Goal: Download file/media

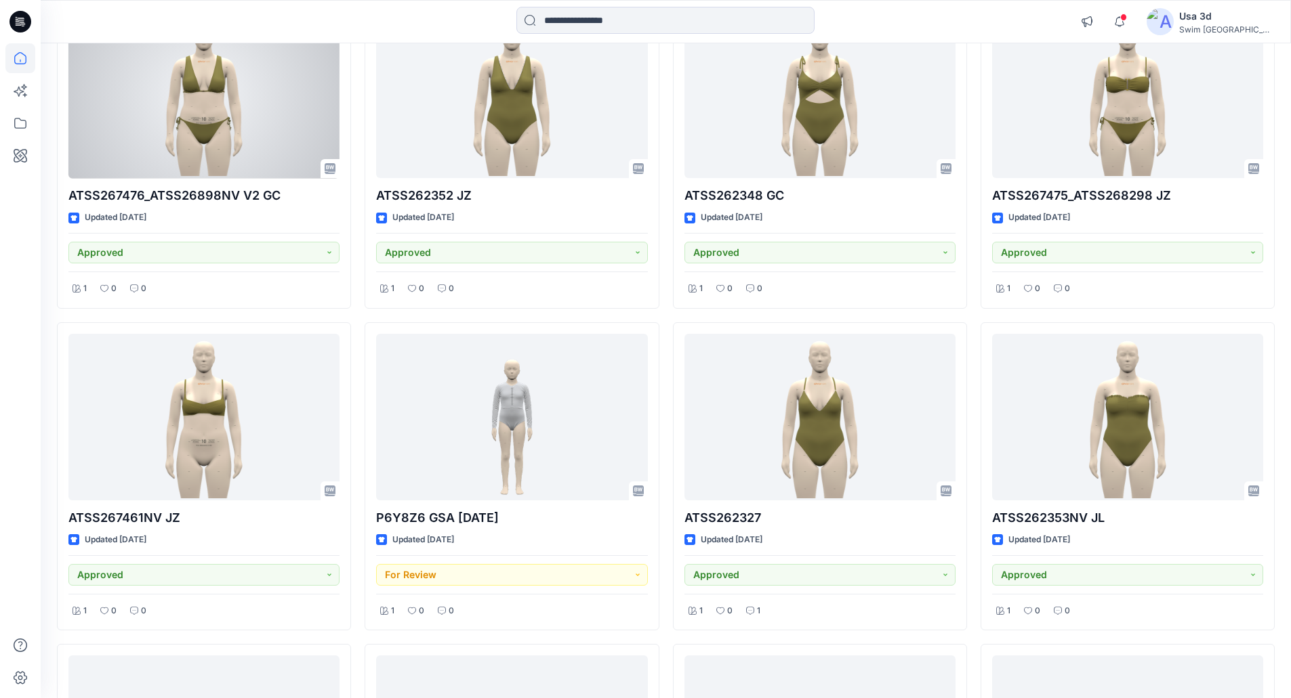
scroll to position [1188, 0]
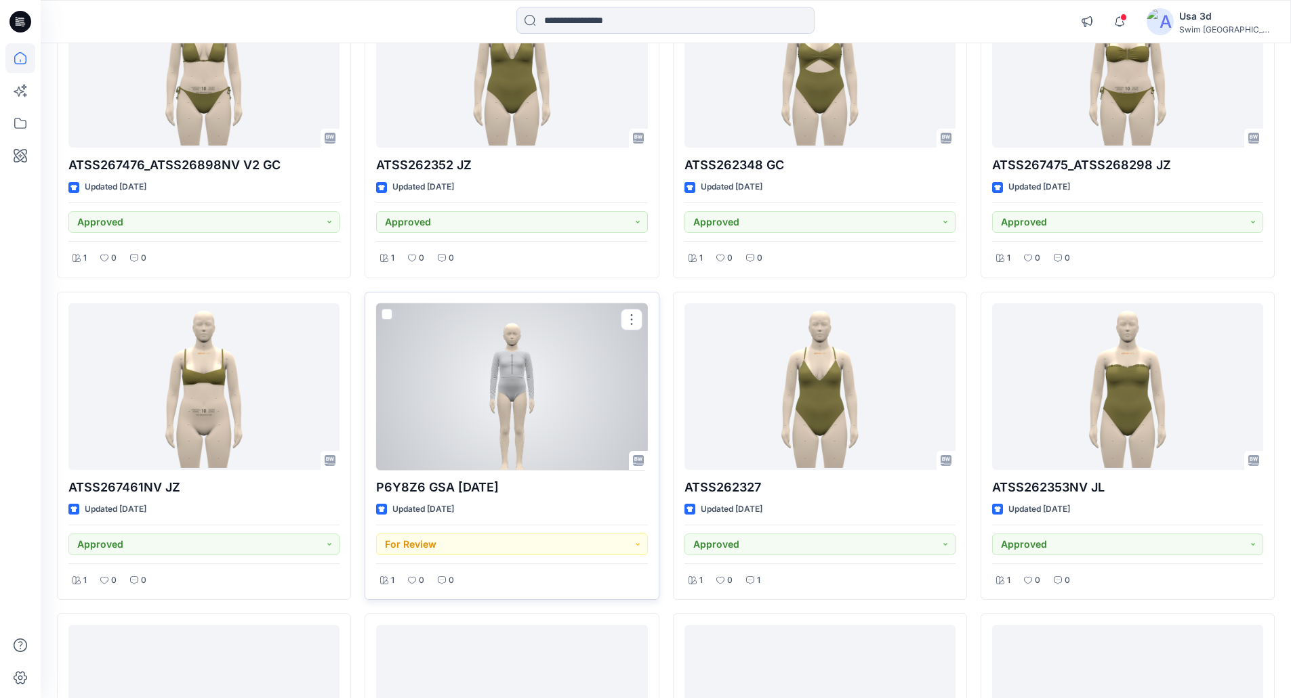
click at [521, 405] on div at bounding box center [511, 387] width 271 height 167
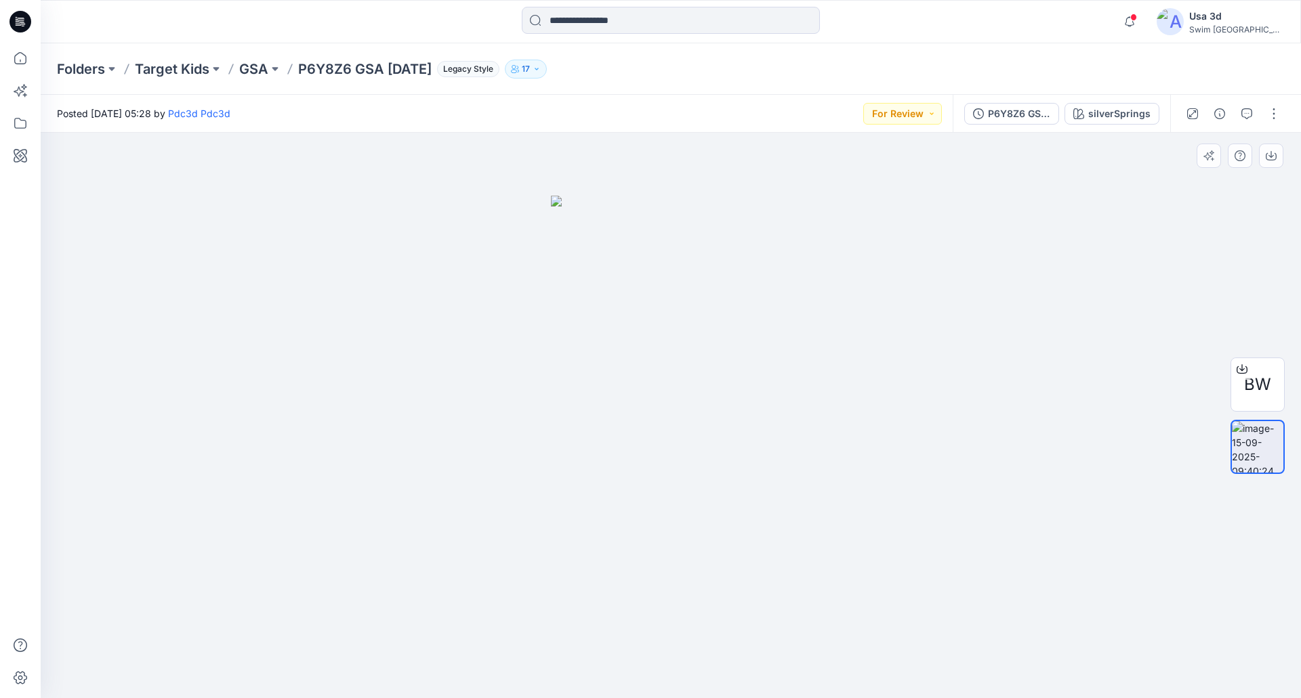
click at [663, 369] on img at bounding box center [671, 447] width 241 height 503
click at [256, 73] on p "GSA" at bounding box center [253, 69] width 29 height 19
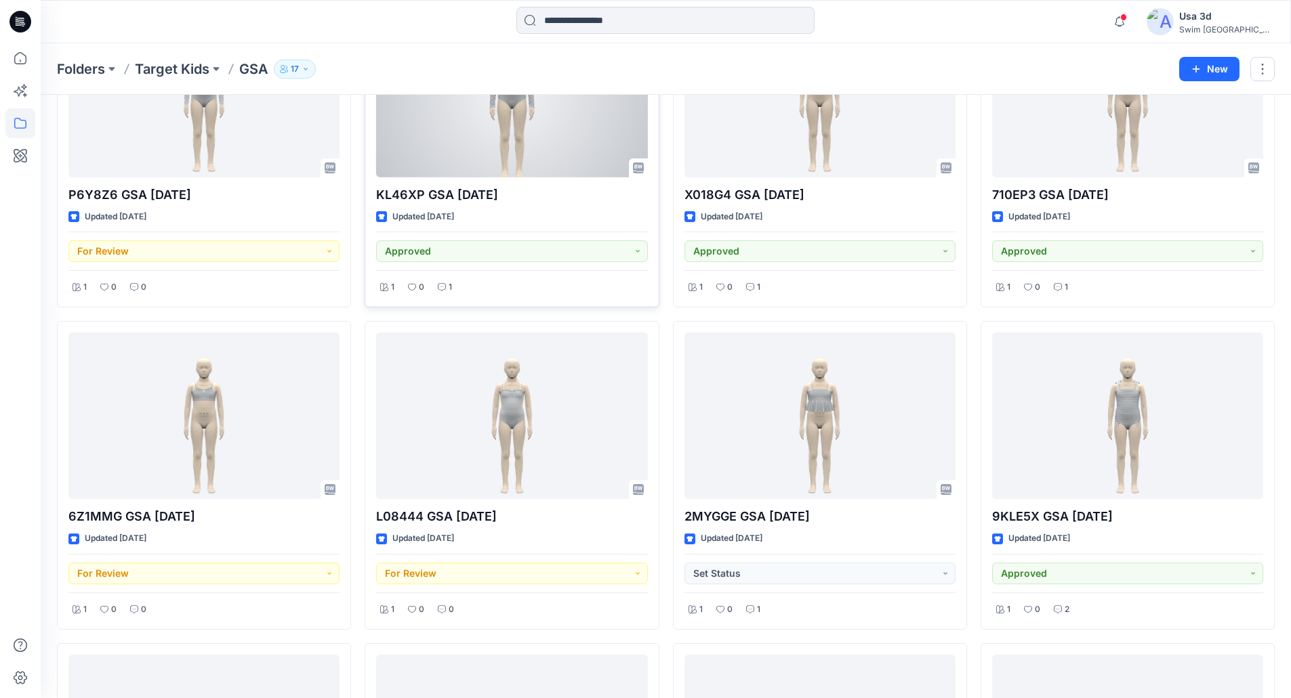
scroll to position [271, 0]
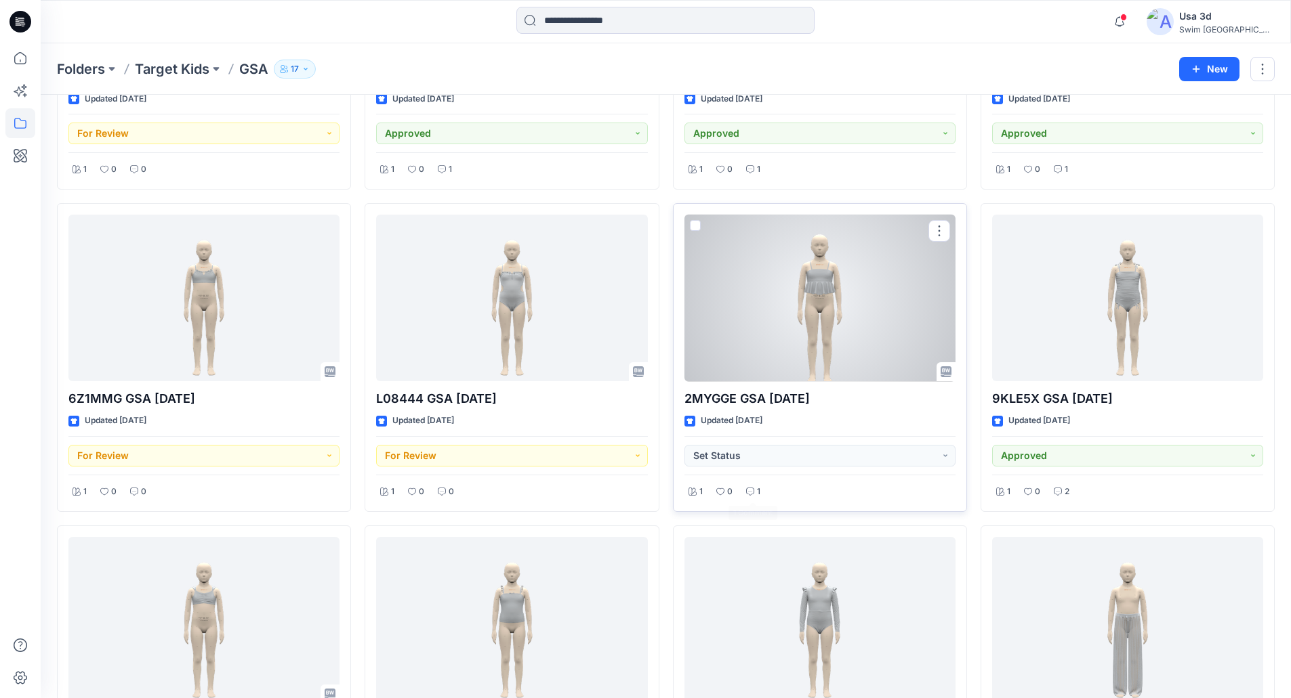
click at [751, 490] on icon at bounding box center [750, 492] width 8 height 8
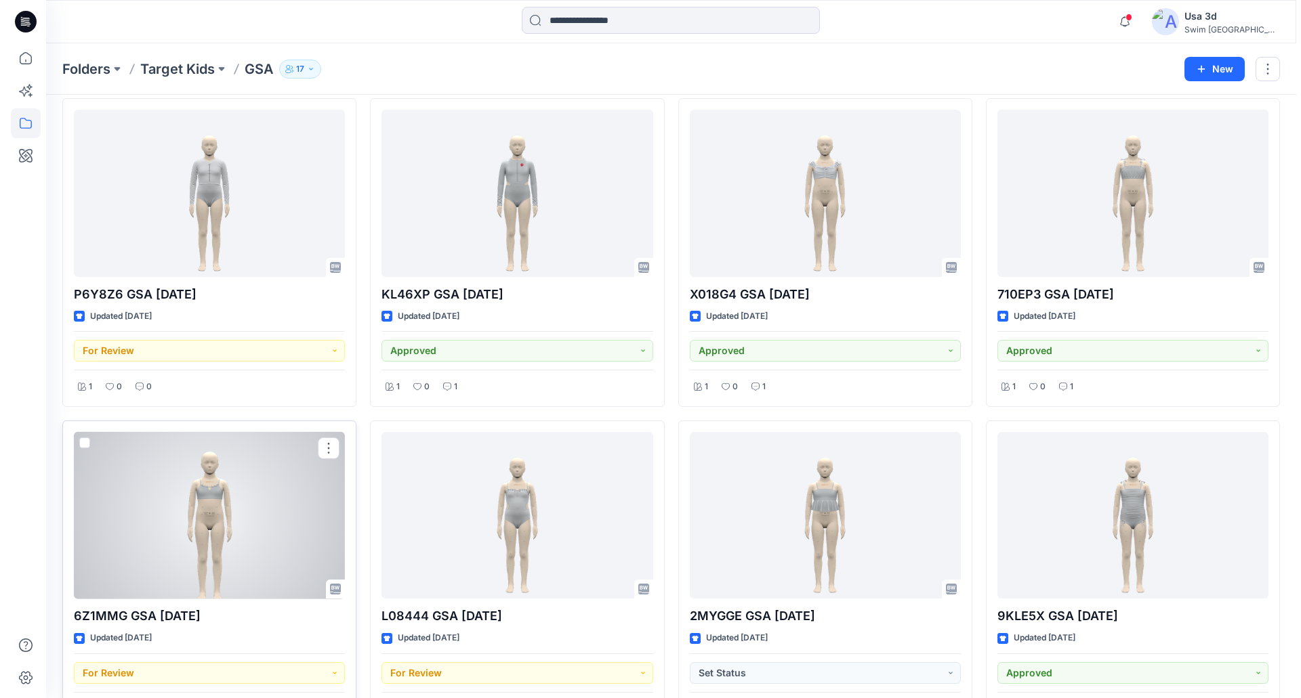
scroll to position [0, 0]
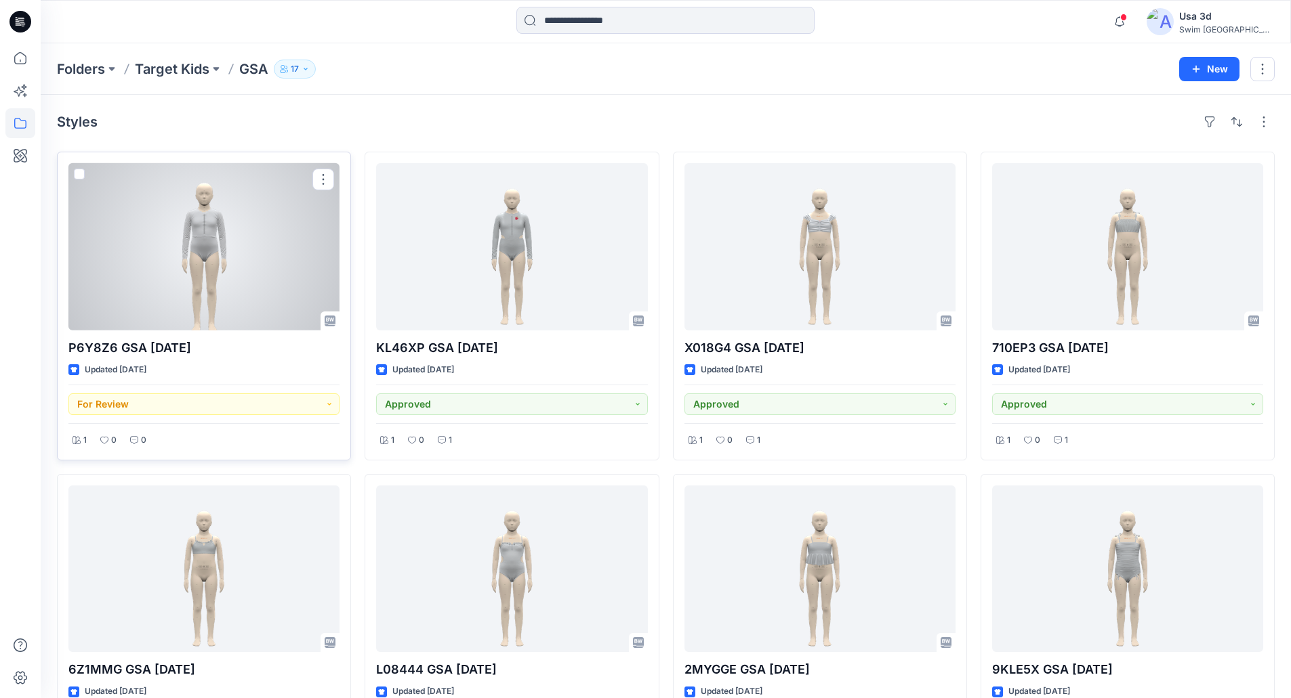
click at [278, 285] on div at bounding box center [203, 246] width 271 height 167
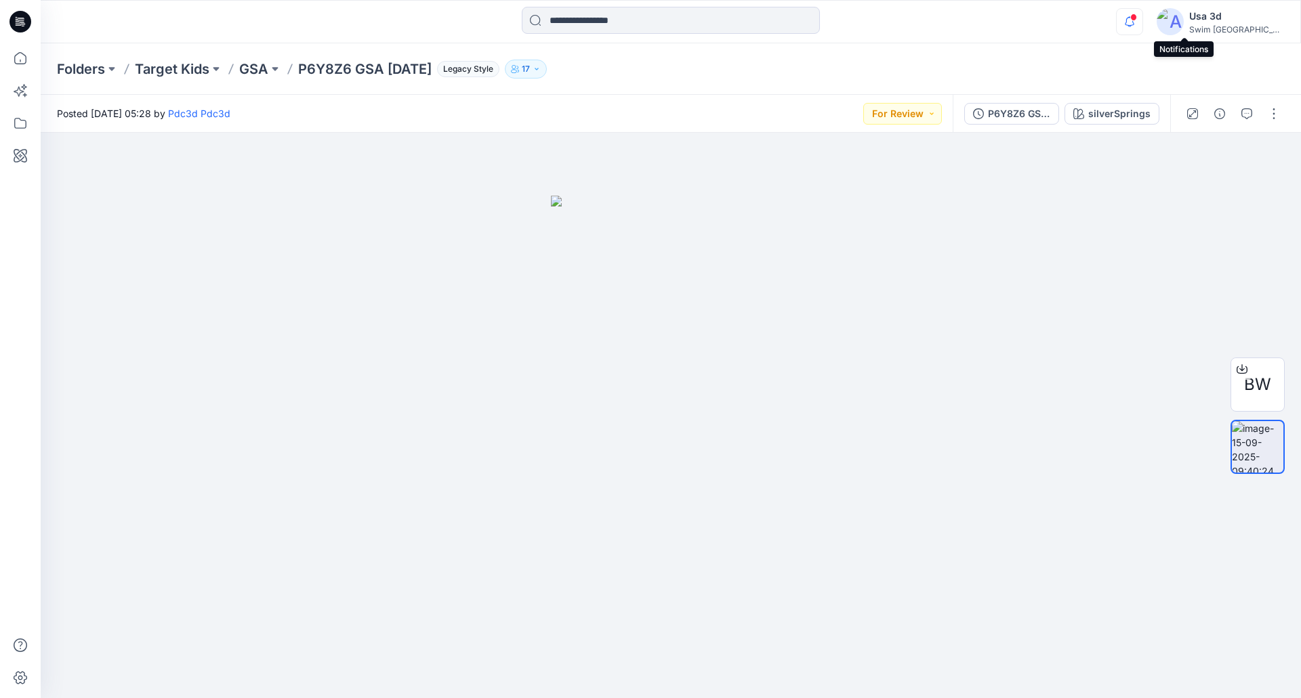
click at [1142, 22] on icon "button" at bounding box center [1129, 21] width 26 height 27
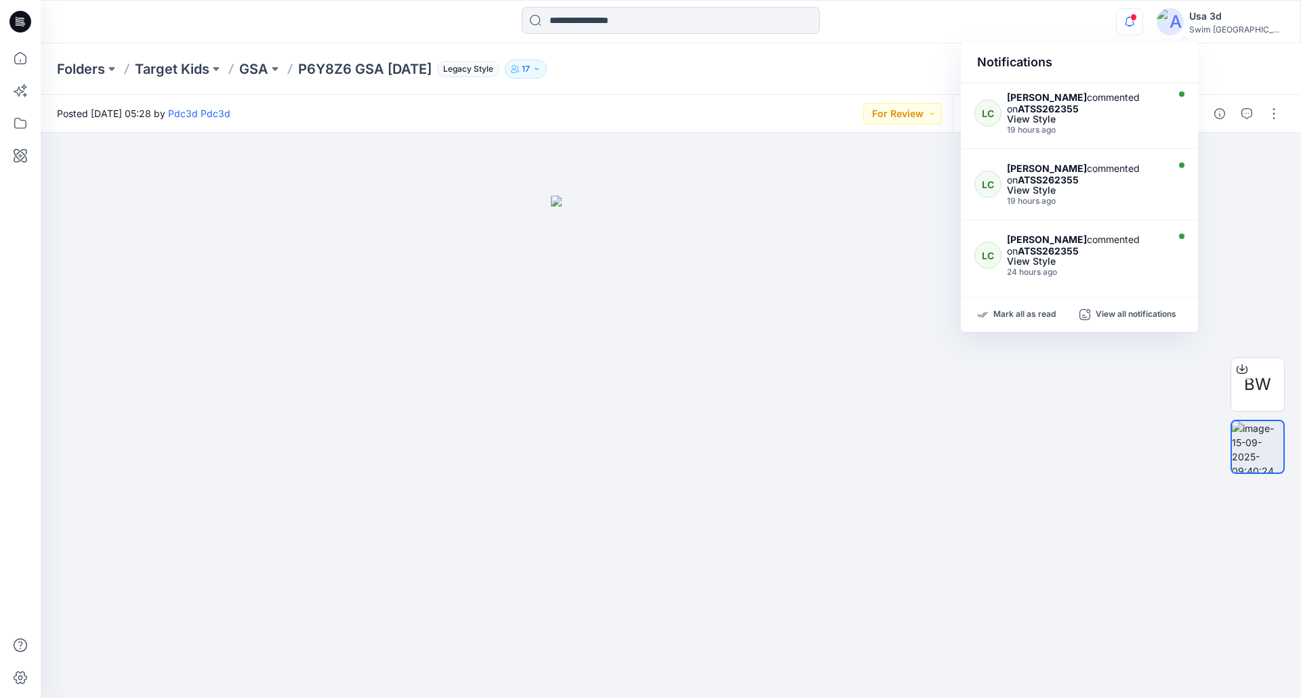
click at [1142, 22] on icon "button" at bounding box center [1129, 21] width 26 height 27
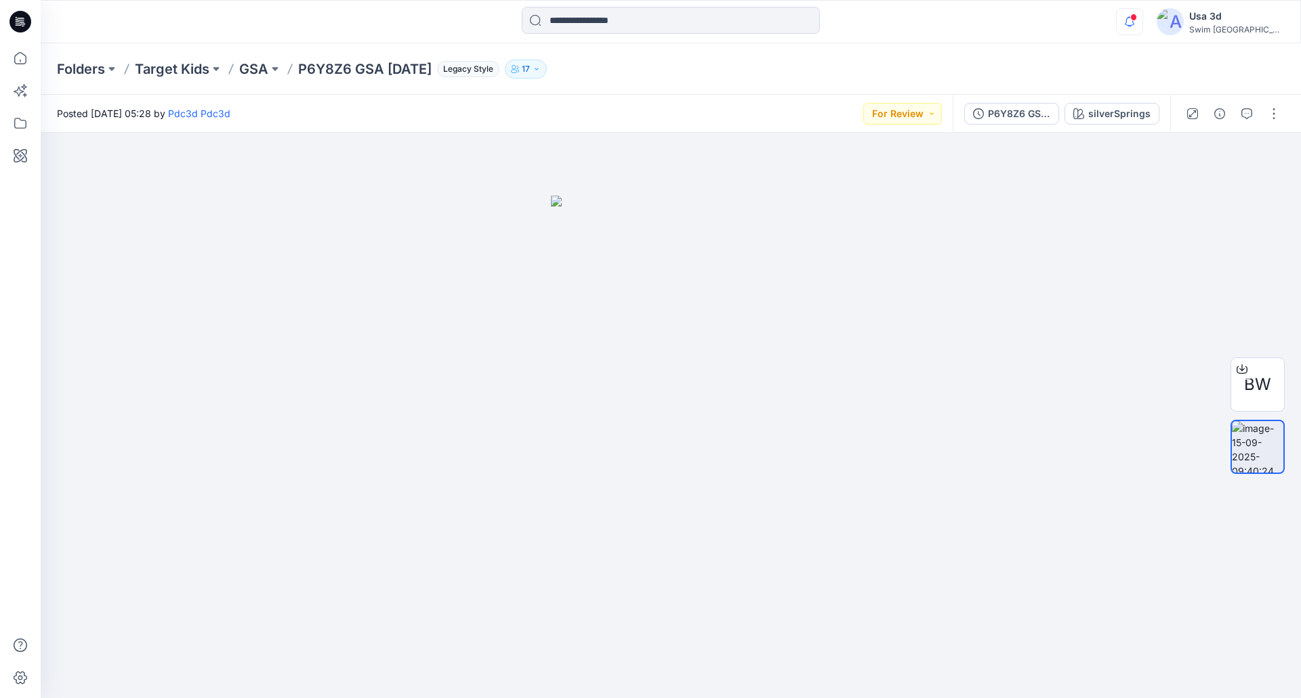
click at [1142, 22] on icon "button" at bounding box center [1129, 21] width 26 height 27
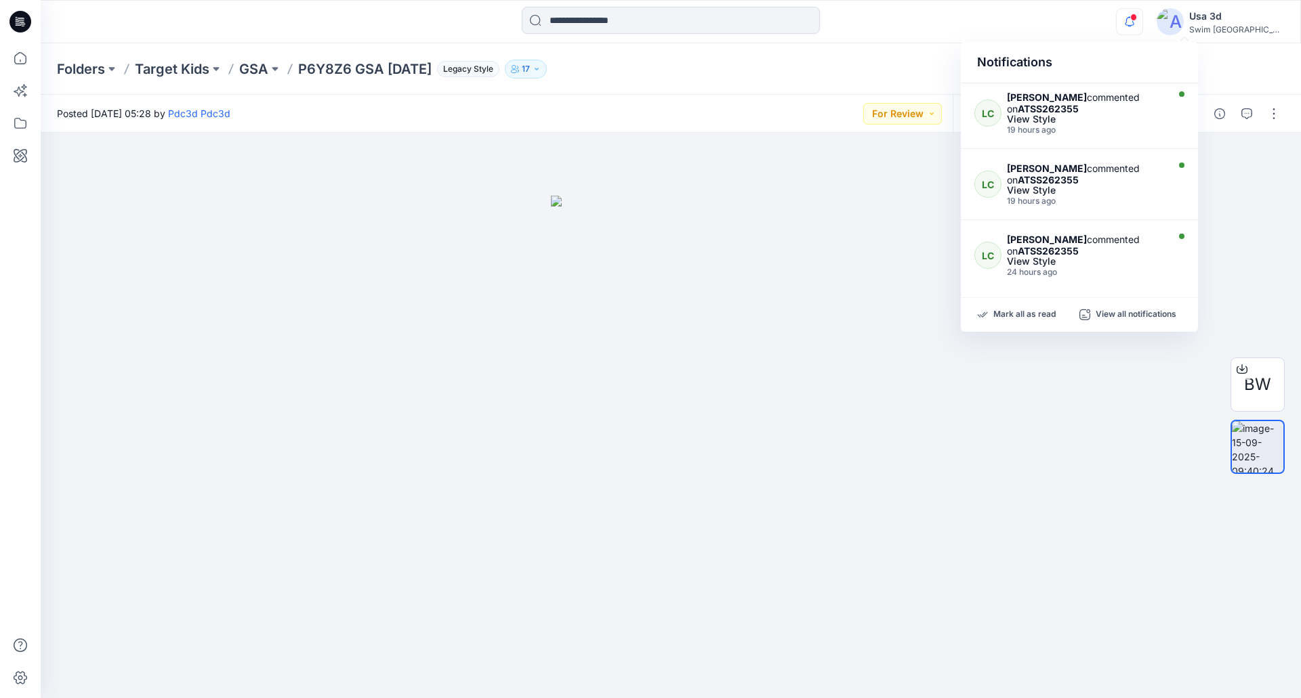
click at [1142, 22] on icon "button" at bounding box center [1129, 21] width 26 height 27
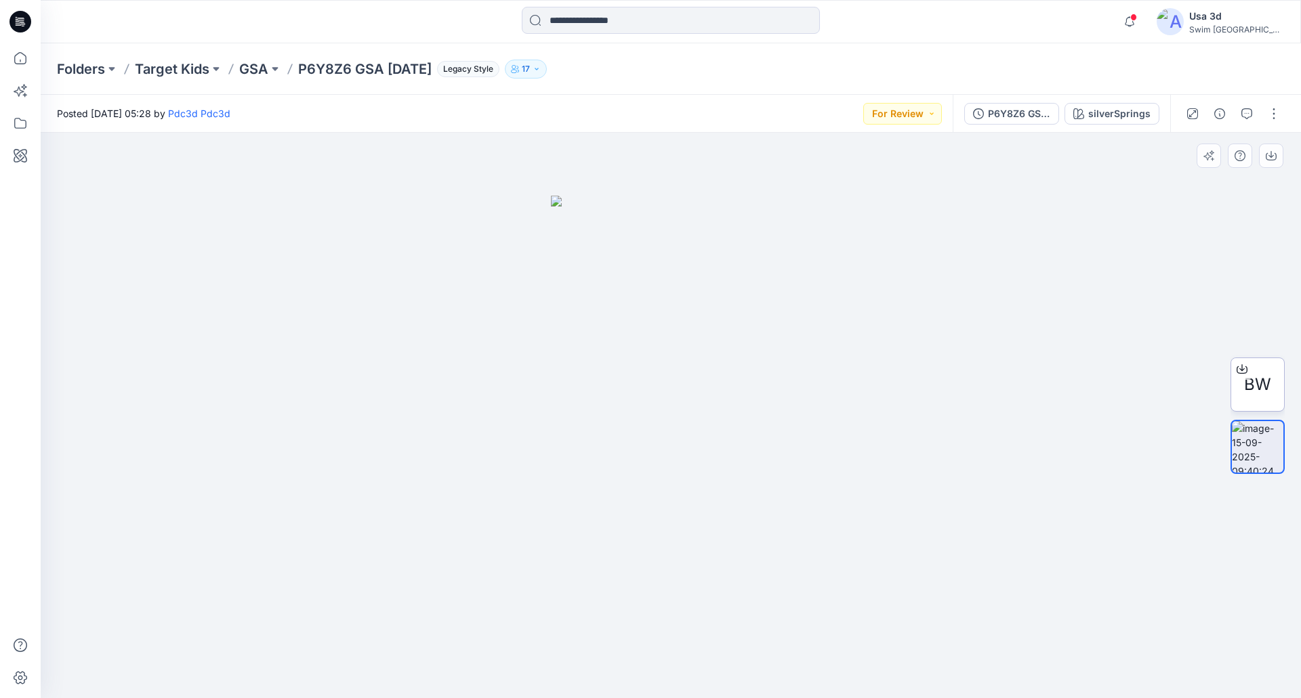
click at [1255, 386] on span "BW" at bounding box center [1257, 385] width 27 height 24
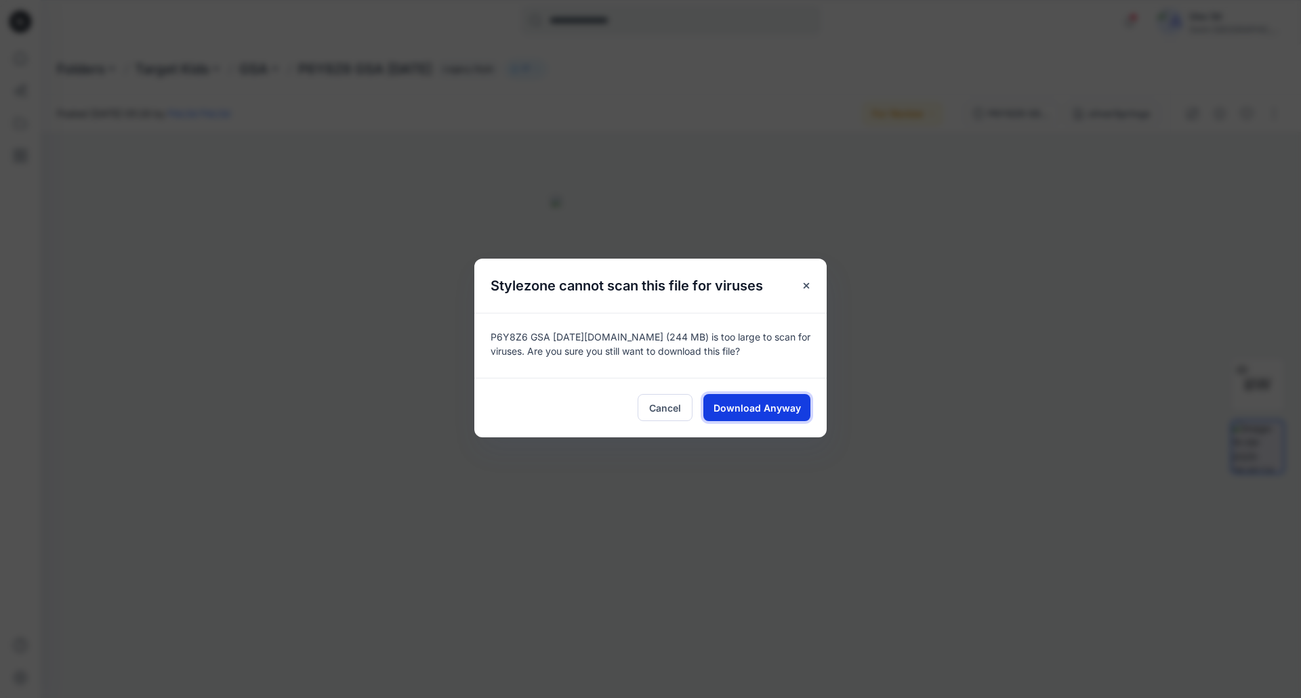
click at [764, 407] on span "Download Anyway" at bounding box center [756, 408] width 87 height 14
